Goal: Task Accomplishment & Management: Use online tool/utility

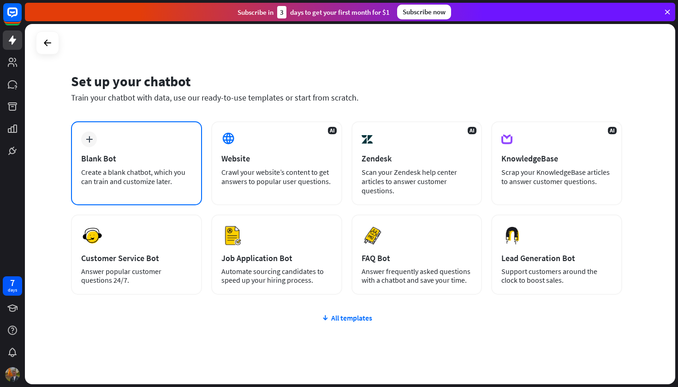
click at [98, 145] on div "plus Blank Bot Create a blank chatbot, which you can train and customize later." at bounding box center [136, 163] width 131 height 84
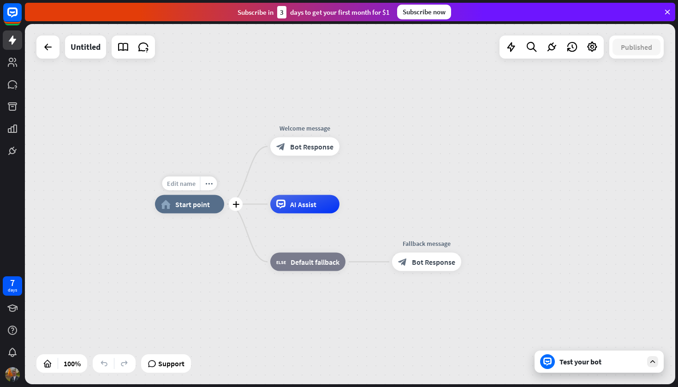
click at [183, 186] on span "Edit name" at bounding box center [181, 183] width 29 height 8
type input "**********"
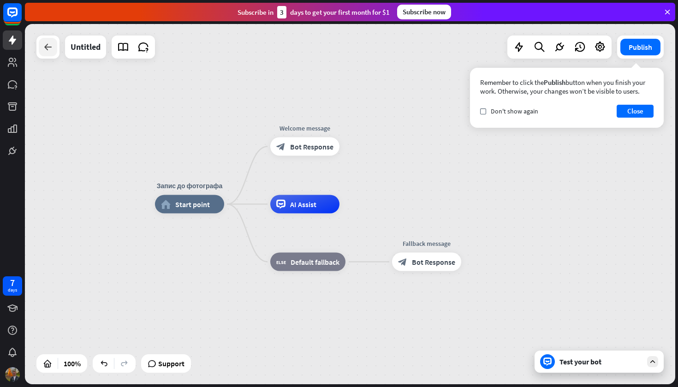
click at [50, 56] on div at bounding box center [48, 47] width 18 height 18
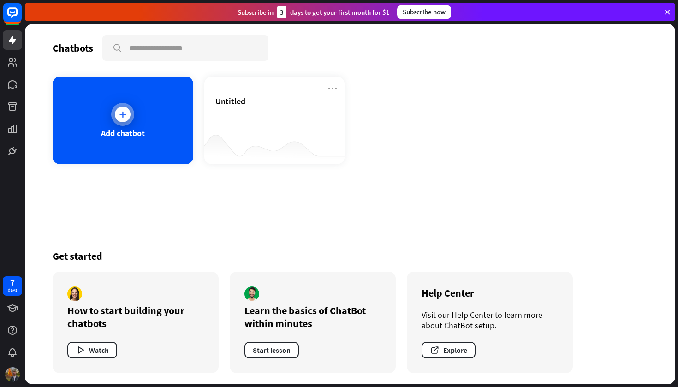
click at [132, 132] on div "Add chatbot" at bounding box center [123, 133] width 44 height 11
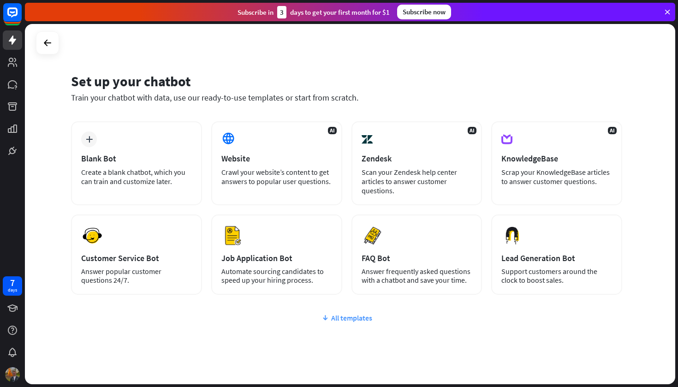
click at [346, 316] on div "All templates" at bounding box center [346, 317] width 551 height 9
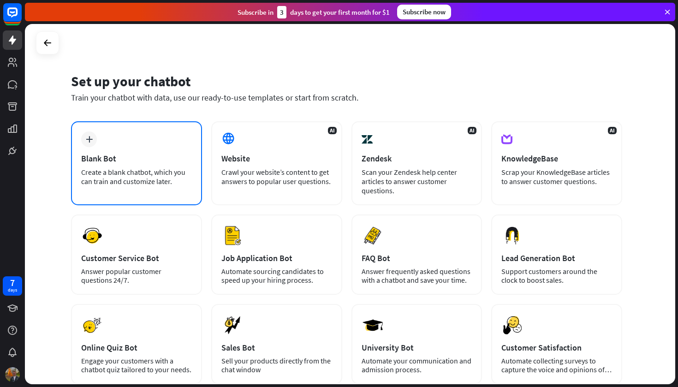
click at [140, 155] on div "Blank Bot" at bounding box center [136, 158] width 111 height 11
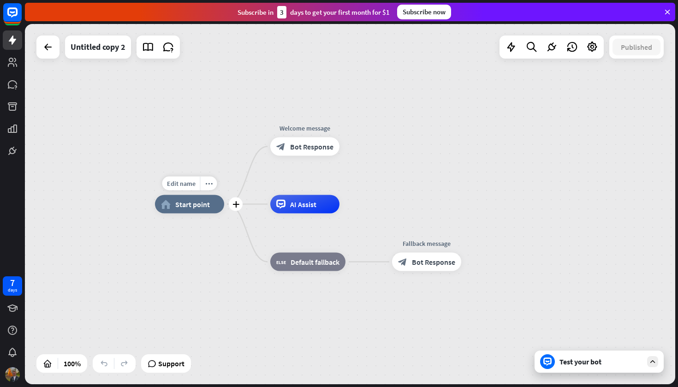
click at [205, 206] on span "Start point" at bounding box center [192, 204] width 35 height 9
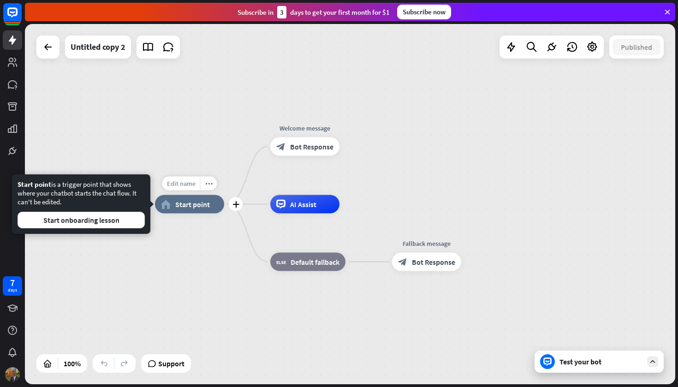
click at [173, 179] on div "Edit name" at bounding box center [181, 184] width 38 height 14
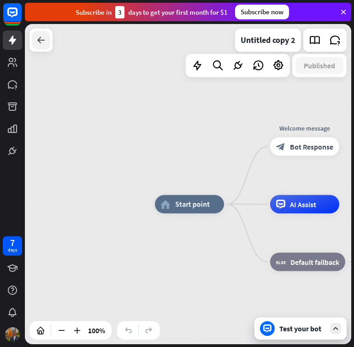
click at [43, 44] on icon at bounding box center [41, 40] width 11 height 11
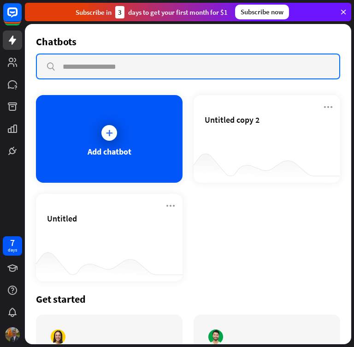
click at [109, 68] on input "text" at bounding box center [188, 66] width 303 height 24
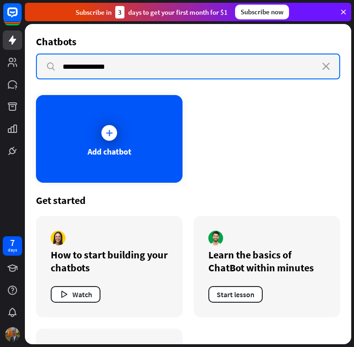
type input "**********"
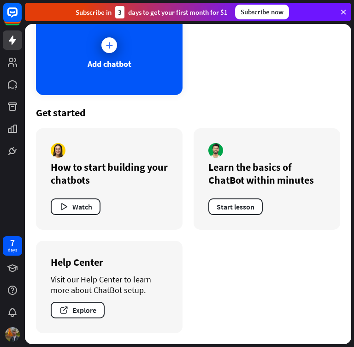
scroll to position [88, 0]
click at [111, 59] on div "Add chatbot" at bounding box center [110, 64] width 44 height 11
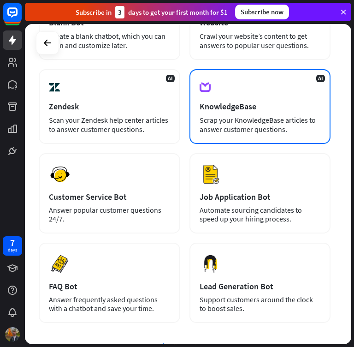
scroll to position [130, 0]
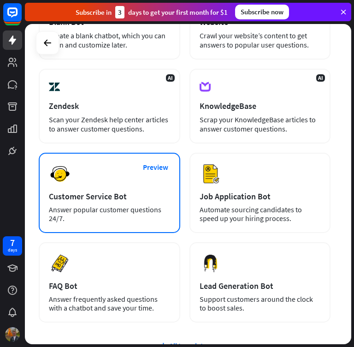
click at [113, 189] on div "Preview Customer Service Bot Answer popular customer questions 24/7." at bounding box center [110, 193] width 142 height 80
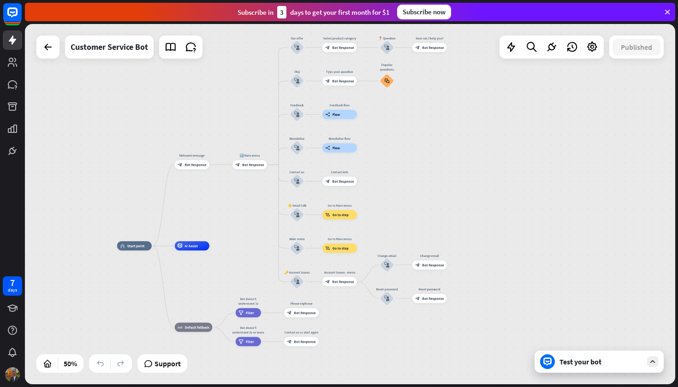
drag, startPoint x: 392, startPoint y: 170, endPoint x: 438, endPoint y: 188, distance: 49.5
click at [438, 187] on div "home_2 Start point Welcome message block_bot_response Bot Response 🔙 Main menu …" at bounding box center [350, 204] width 650 height 360
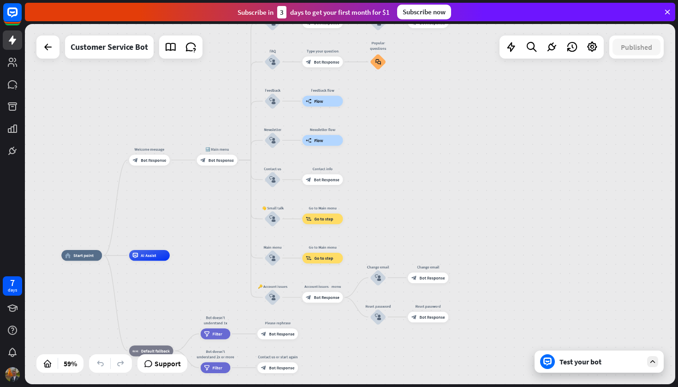
click at [579, 363] on div "Test your bot" at bounding box center [601, 361] width 83 height 9
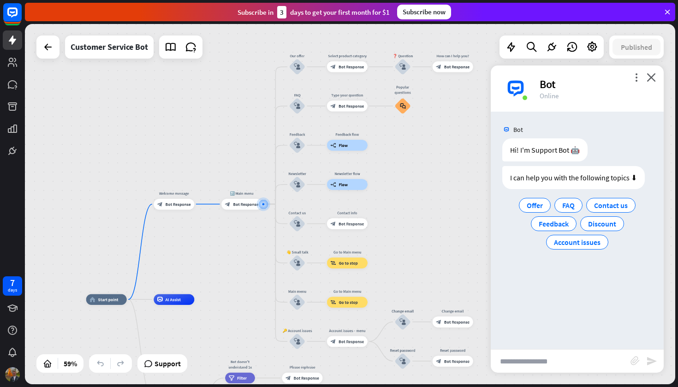
click at [655, 83] on div "more_vert close Bot Online" at bounding box center [577, 89] width 173 height 46
click at [652, 77] on icon "close" at bounding box center [651, 77] width 9 height 9
